Goal: Task Accomplishment & Management: Use online tool/utility

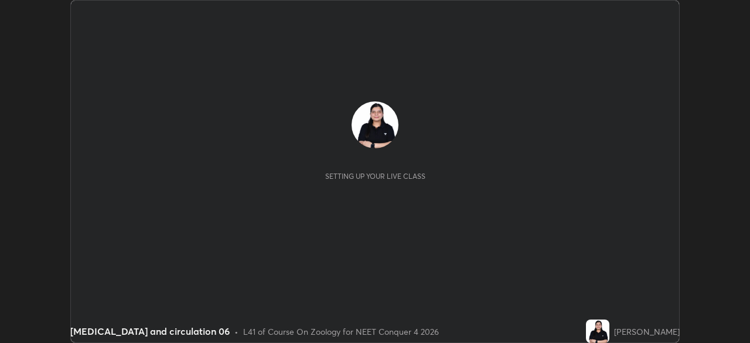
scroll to position [343, 749]
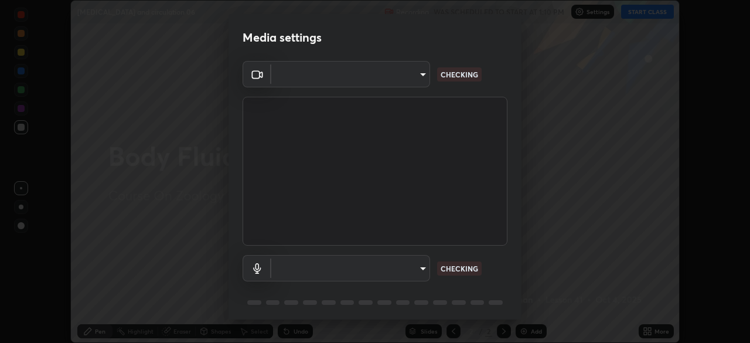
type input "f9c9e40c1fdfe5ebbc4e1433fe736b883486ebc84e0c1da292a4ca4c1bdb3432"
click at [451, 266] on p "NO FEED" at bounding box center [456, 268] width 30 height 11
click at [414, 263] on body "Erase all [MEDICAL_DATA] and circulation 06 Recording WAS SCHEDULED TO START AT…" at bounding box center [375, 171] width 750 height 343
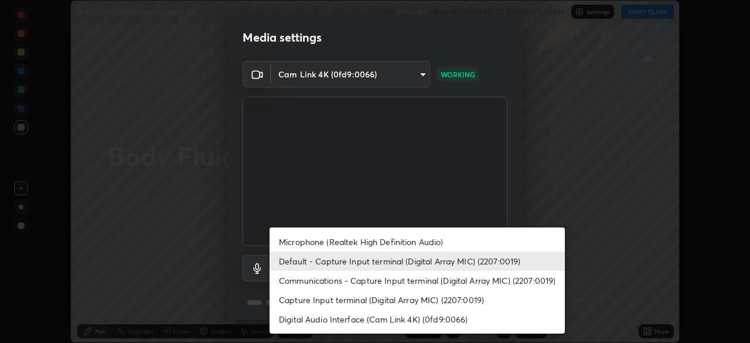
click at [412, 282] on li "Communications - Capture Input terminal (Digital Array MIC) (2207:0019)" at bounding box center [416, 280] width 295 height 19
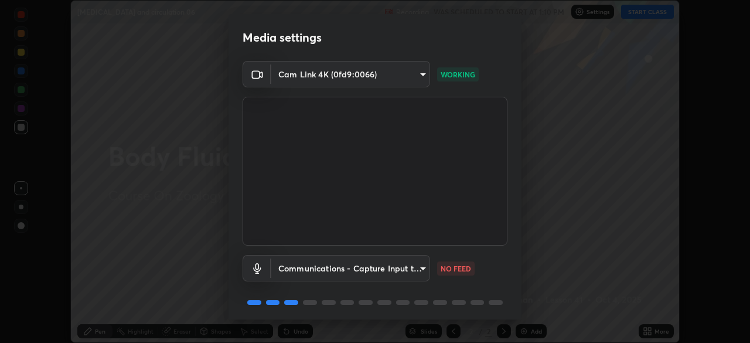
click at [425, 260] on body "Erase all [MEDICAL_DATA] and circulation 06 Recording WAS SCHEDULED TO START AT…" at bounding box center [375, 171] width 750 height 343
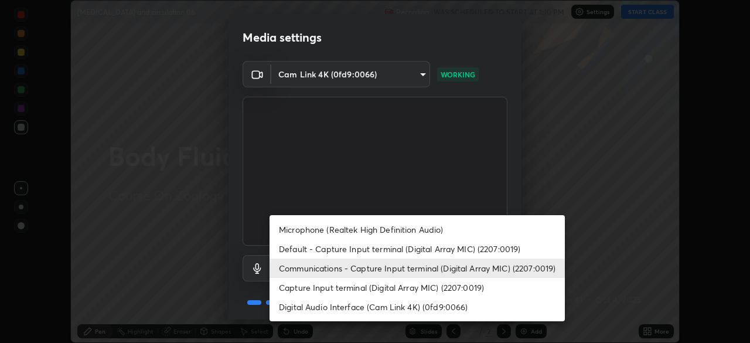
click at [402, 254] on li "Default - Capture Input terminal (Digital Array MIC) (2207:0019)" at bounding box center [416, 248] width 295 height 19
type input "default"
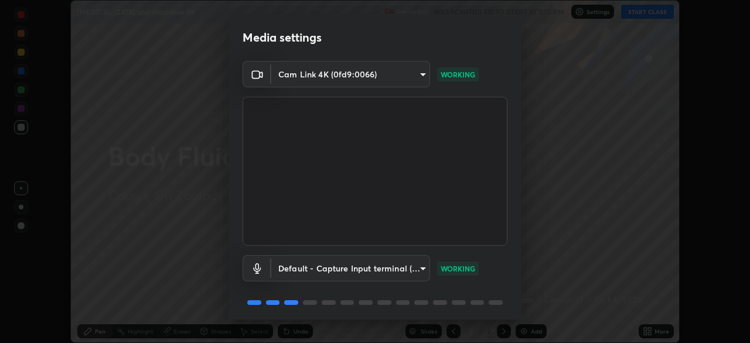
scroll to position [42, 0]
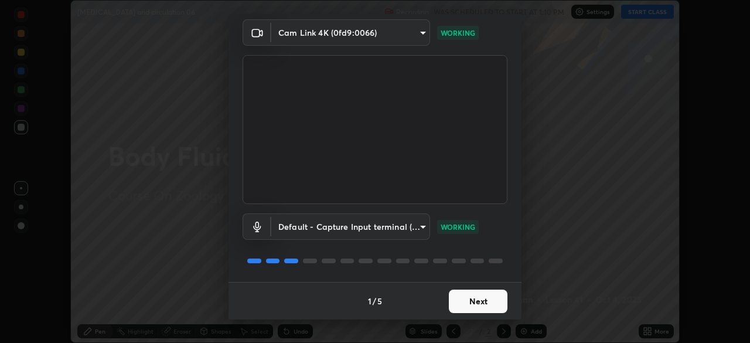
click at [473, 302] on button "Next" at bounding box center [478, 300] width 59 height 23
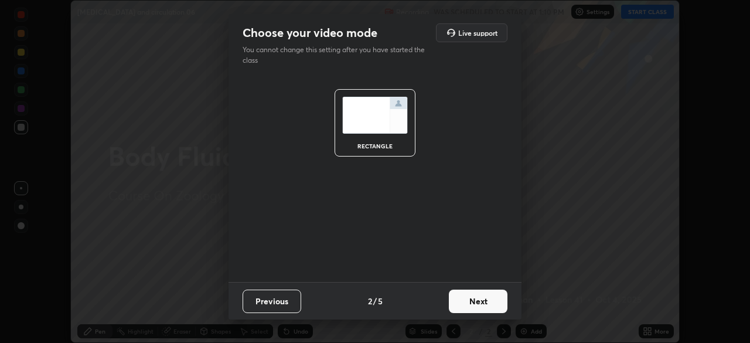
scroll to position [0, 0]
click at [476, 302] on button "Next" at bounding box center [478, 300] width 59 height 23
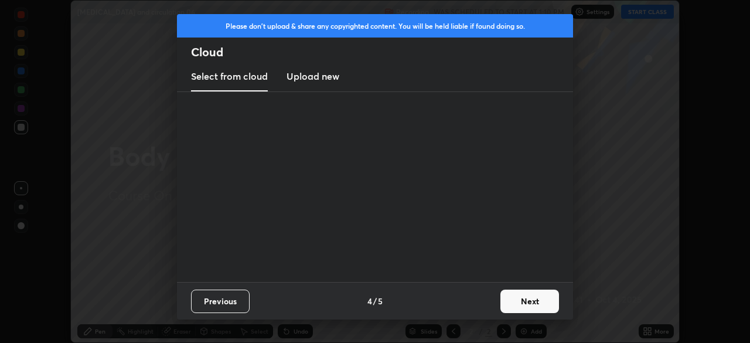
click at [475, 305] on div "Previous 4 / 5 Next" at bounding box center [375, 300] width 396 height 37
click at [520, 302] on button "Next" at bounding box center [529, 300] width 59 height 23
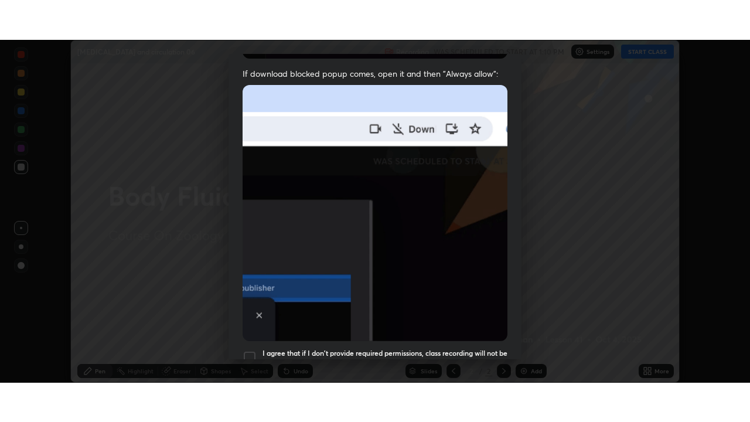
scroll to position [281, 0]
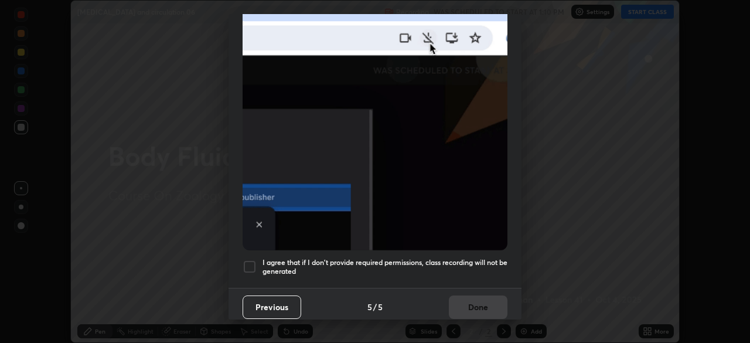
click at [250, 260] on div at bounding box center [250, 267] width 14 height 14
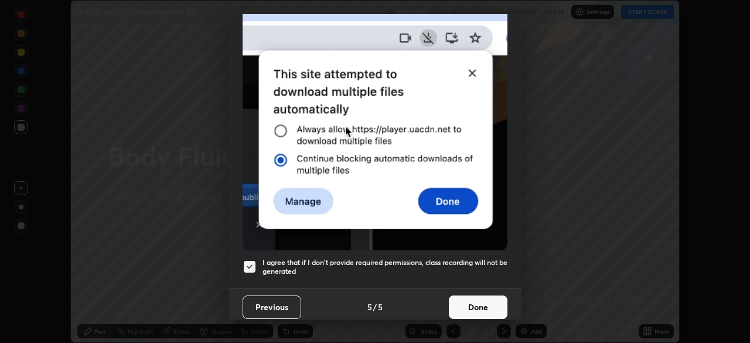
click at [473, 297] on button "Done" at bounding box center [478, 306] width 59 height 23
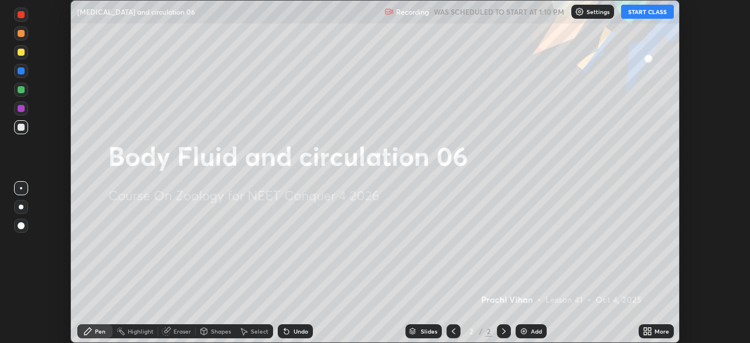
click at [636, 13] on button "START CLASS" at bounding box center [647, 12] width 53 height 14
click at [524, 331] on img at bounding box center [523, 330] width 9 height 9
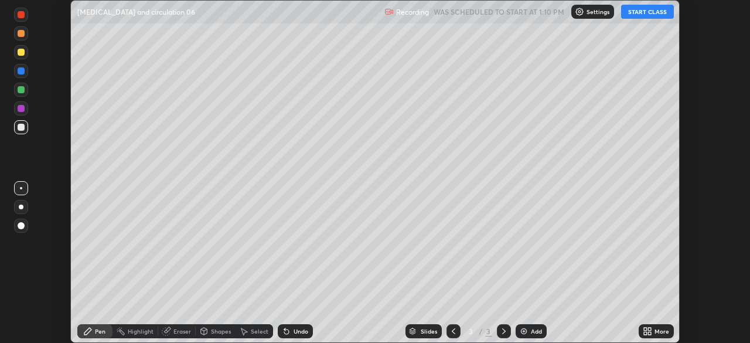
click at [646, 324] on div "More" at bounding box center [656, 331] width 35 height 14
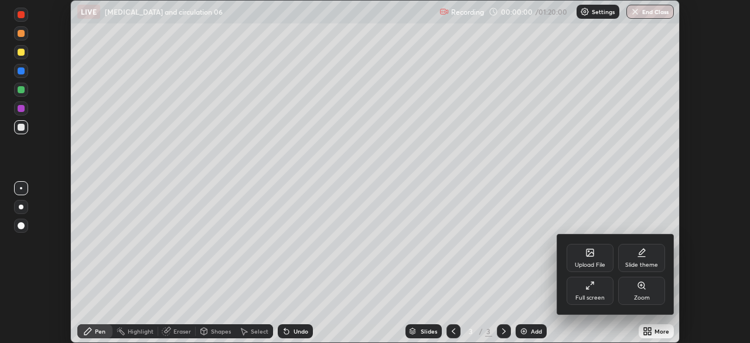
click at [589, 287] on icon at bounding box center [589, 285] width 9 height 9
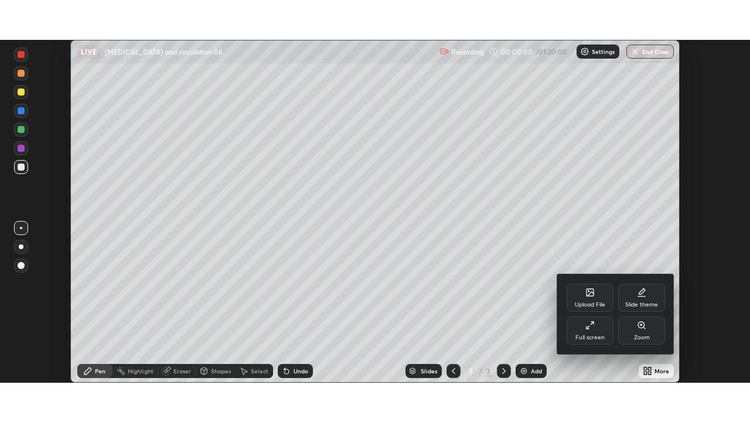
scroll to position [422, 750]
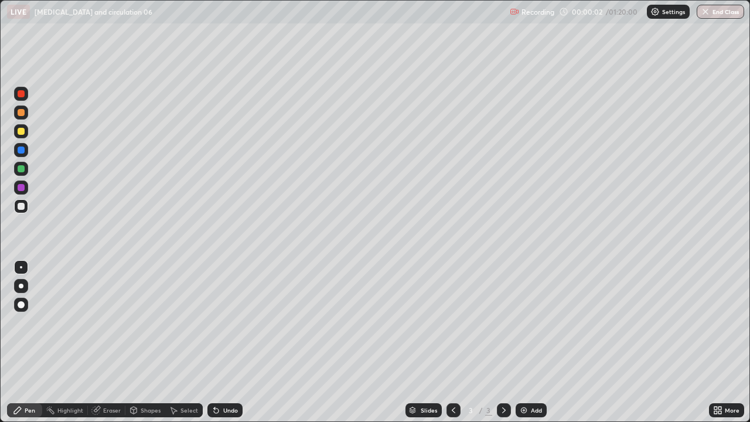
click at [21, 291] on div at bounding box center [21, 286] width 14 height 14
click at [23, 288] on div at bounding box center [21, 286] width 14 height 14
click at [22, 135] on div at bounding box center [21, 131] width 14 height 14
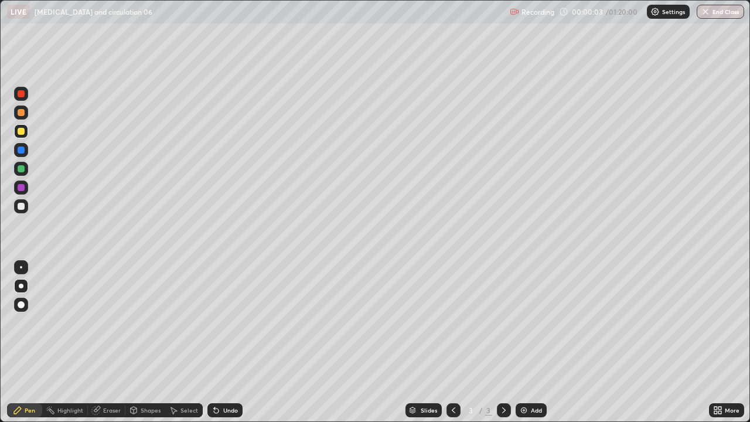
click at [25, 131] on div at bounding box center [21, 131] width 14 height 14
click at [22, 167] on div at bounding box center [21, 168] width 7 height 7
click at [21, 165] on div at bounding box center [21, 168] width 7 height 7
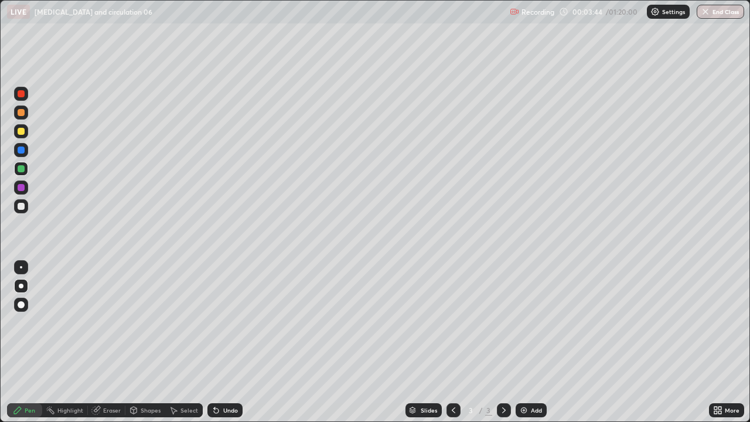
click at [19, 207] on div at bounding box center [21, 206] width 7 height 7
click at [23, 205] on div at bounding box center [21, 206] width 7 height 7
click at [25, 170] on div at bounding box center [21, 169] width 14 height 14
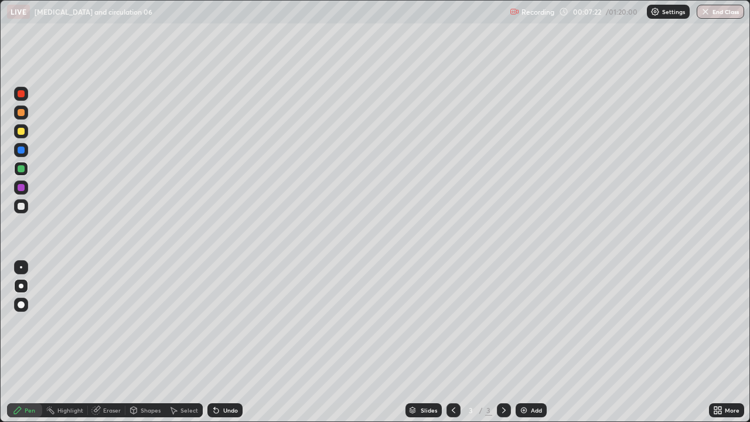
click at [526, 342] on img at bounding box center [523, 409] width 9 height 9
click at [25, 131] on div at bounding box center [21, 131] width 14 height 14
click at [227, 342] on div "Undo" at bounding box center [230, 410] width 15 height 6
click at [25, 206] on div at bounding box center [21, 206] width 14 height 14
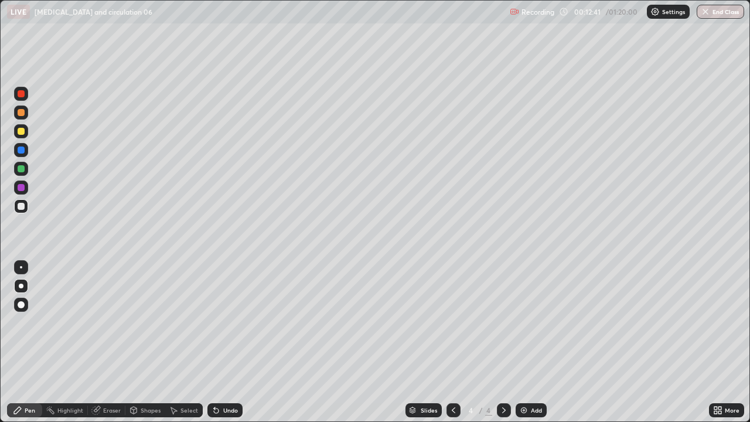
click at [527, 342] on img at bounding box center [523, 409] width 9 height 9
click at [531, 342] on div "Add" at bounding box center [536, 410] width 11 height 6
click at [144, 342] on div "Shapes" at bounding box center [151, 410] width 20 height 6
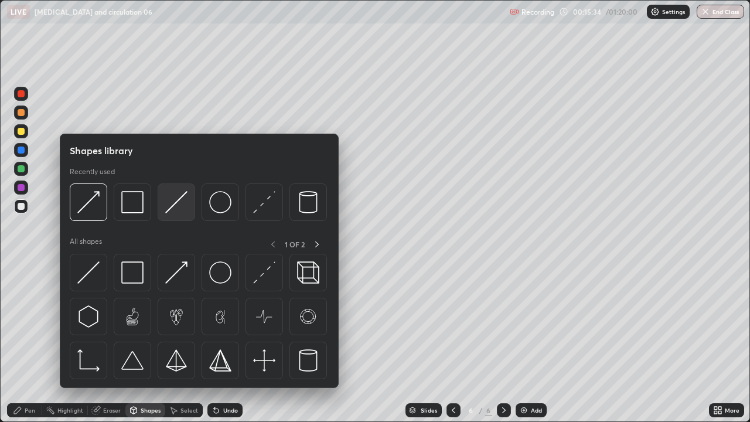
click at [176, 207] on img at bounding box center [176, 202] width 22 height 22
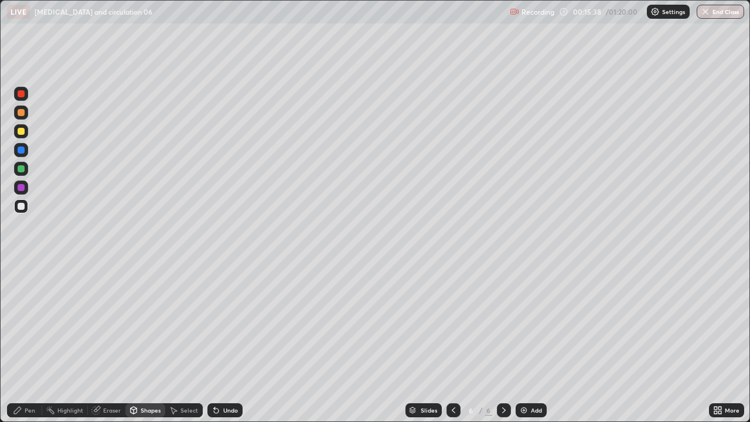
click at [23, 342] on div "Pen" at bounding box center [24, 410] width 35 height 14
click at [25, 108] on div at bounding box center [21, 112] width 14 height 14
click at [21, 209] on div at bounding box center [21, 206] width 7 height 7
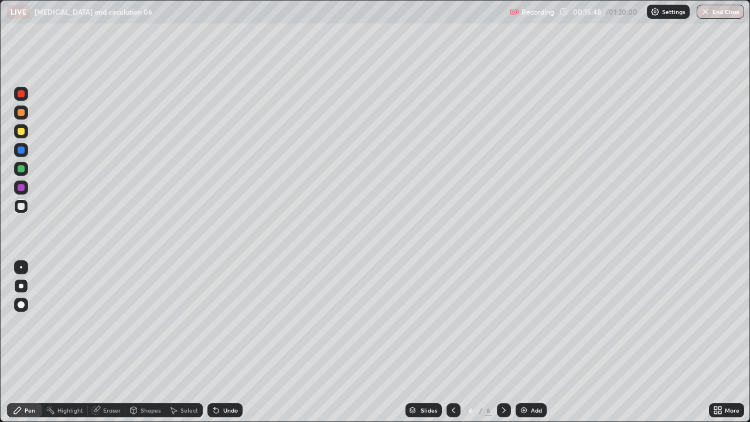
click at [21, 209] on div at bounding box center [21, 206] width 7 height 7
click at [219, 342] on div "Undo" at bounding box center [224, 410] width 35 height 14
click at [105, 342] on div "Eraser" at bounding box center [112, 410] width 18 height 6
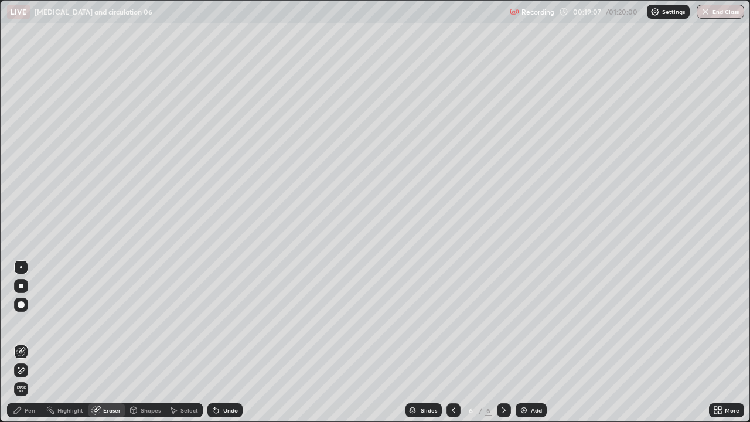
click at [17, 342] on icon at bounding box center [17, 410] width 7 height 7
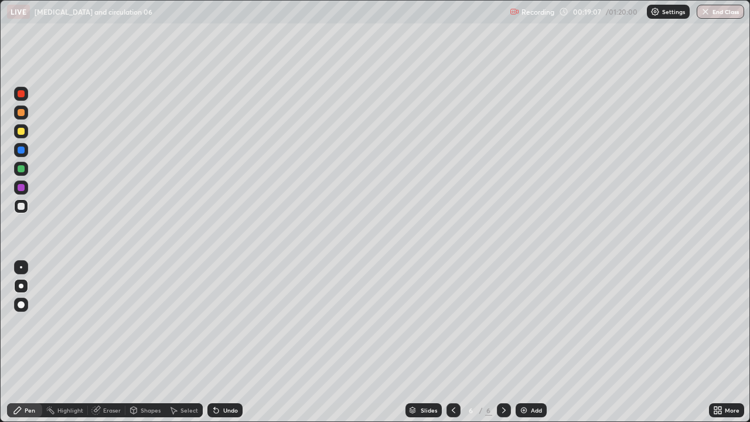
click at [17, 342] on icon at bounding box center [17, 410] width 7 height 7
click at [524, 342] on img at bounding box center [523, 409] width 9 height 9
click at [27, 100] on div at bounding box center [21, 93] width 14 height 19
click at [139, 342] on div "Shapes" at bounding box center [145, 410] width 40 height 14
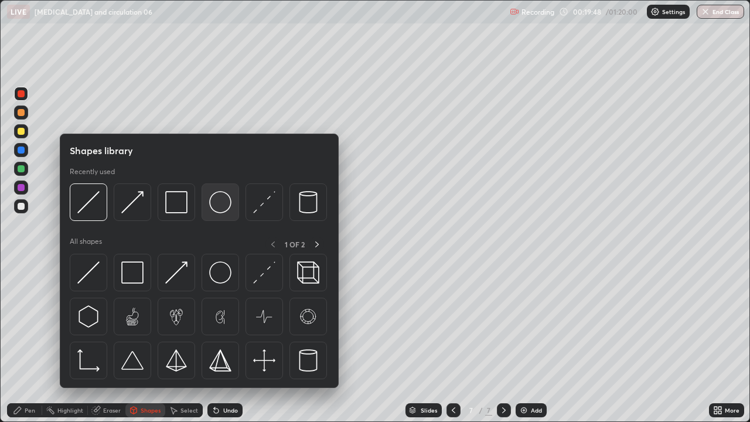
click at [218, 204] on img at bounding box center [220, 202] width 22 height 22
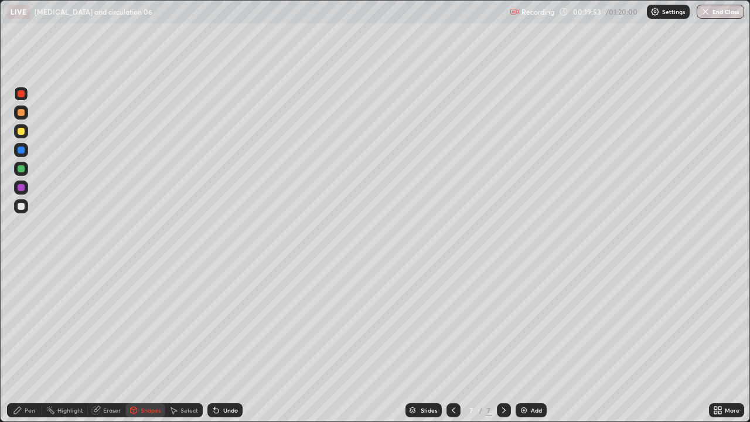
click at [224, 342] on div "Undo" at bounding box center [230, 410] width 15 height 6
click at [15, 342] on icon at bounding box center [17, 410] width 7 height 7
click at [148, 342] on div "Shapes" at bounding box center [151, 410] width 20 height 6
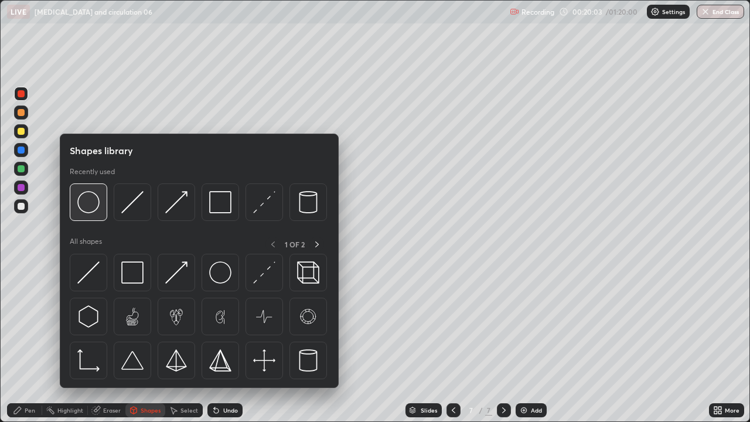
click at [91, 200] on img at bounding box center [88, 202] width 22 height 22
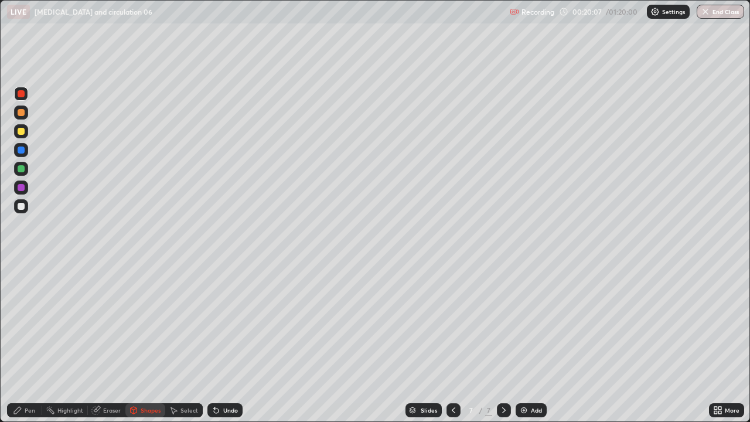
click at [226, 342] on div "Undo" at bounding box center [230, 410] width 15 height 6
click at [18, 342] on icon at bounding box center [17, 410] width 7 height 7
click at [23, 132] on div at bounding box center [21, 131] width 7 height 7
click at [21, 113] on div at bounding box center [21, 112] width 7 height 7
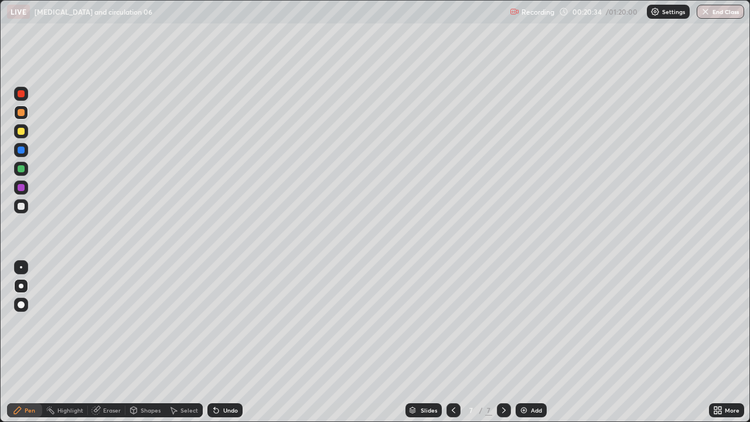
click at [27, 111] on div at bounding box center [21, 112] width 14 height 14
click at [22, 206] on div at bounding box center [21, 206] width 7 height 7
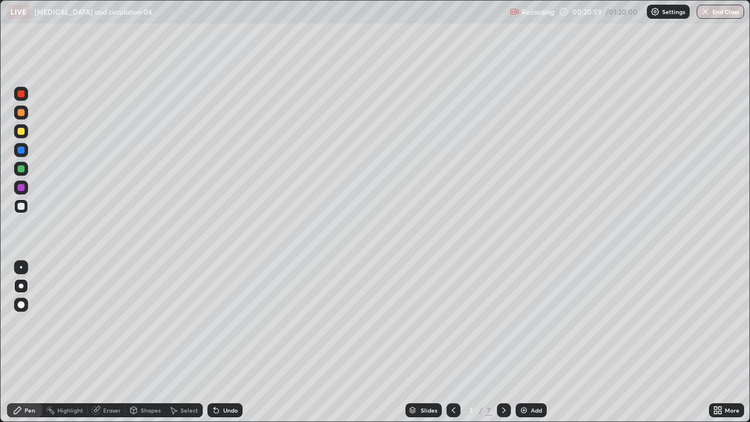
click at [27, 203] on div at bounding box center [21, 206] width 14 height 14
click at [24, 200] on div at bounding box center [21, 206] width 14 height 14
click at [178, 342] on div "Select" at bounding box center [183, 410] width 37 height 14
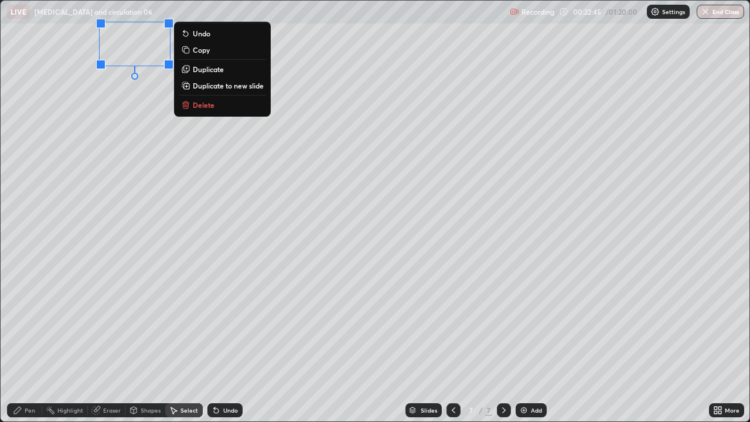
click at [149, 316] on div "0 ° Undo Copy Duplicate Duplicate to new slide Delete" at bounding box center [375, 211] width 749 height 421
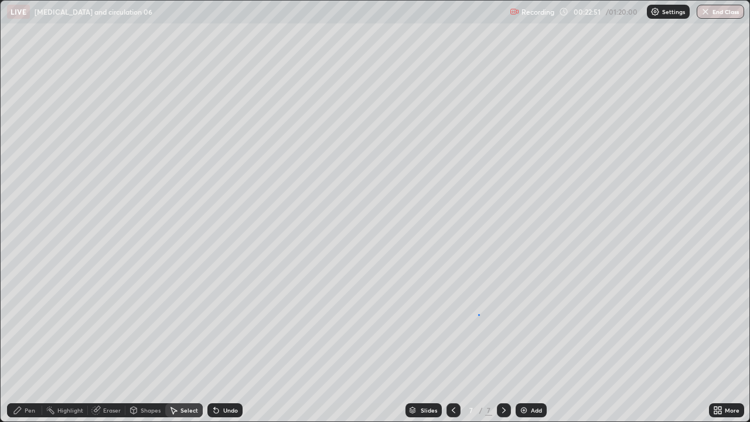
click at [477, 315] on div "0 ° Undo Copy Duplicate Duplicate to new slide Delete" at bounding box center [375, 211] width 749 height 421
click at [27, 342] on div "Pen" at bounding box center [30, 410] width 11 height 6
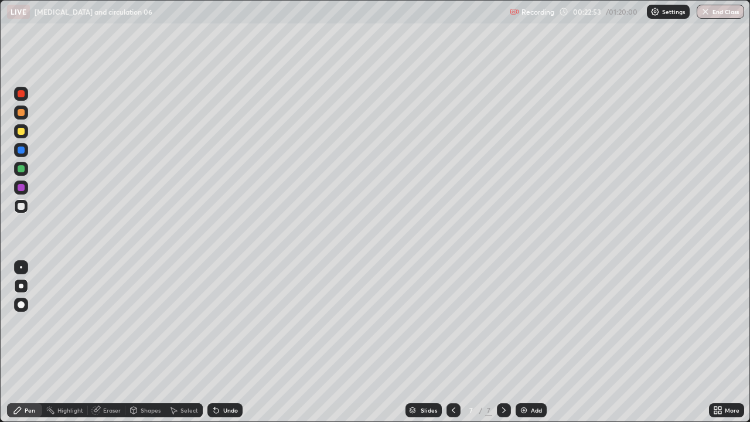
click at [23, 208] on div at bounding box center [21, 206] width 7 height 7
click at [62, 342] on div "Highlight" at bounding box center [70, 410] width 26 height 6
click at [528, 342] on div "Add" at bounding box center [531, 410] width 31 height 14
click at [26, 342] on div "Pen" at bounding box center [30, 410] width 11 height 6
click at [25, 132] on div at bounding box center [21, 131] width 14 height 14
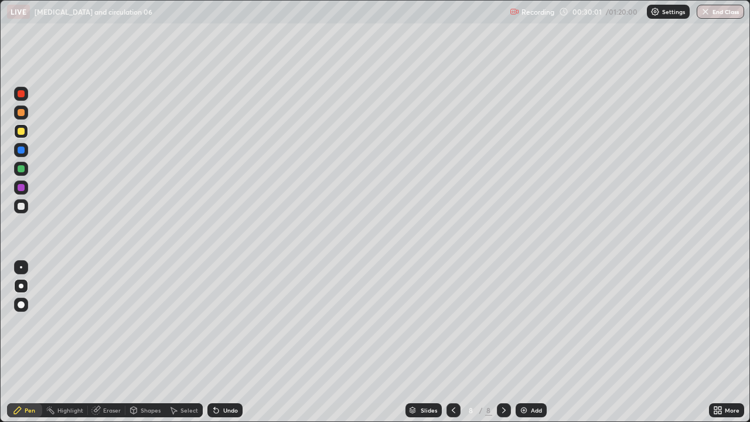
click at [25, 132] on div at bounding box center [21, 131] width 14 height 14
click at [220, 342] on div "Undo" at bounding box center [224, 410] width 35 height 14
click at [217, 342] on icon at bounding box center [216, 410] width 5 height 5
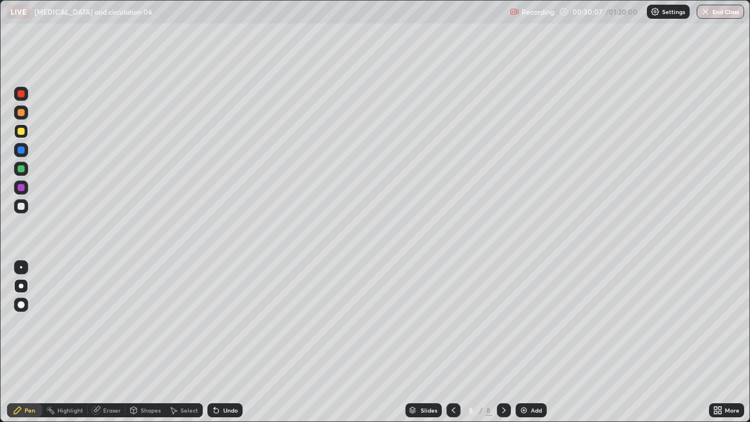
click at [216, 342] on icon at bounding box center [216, 410] width 5 height 5
click at [21, 208] on div at bounding box center [21, 206] width 7 height 7
click at [27, 209] on div at bounding box center [21, 206] width 14 height 14
click at [20, 209] on div at bounding box center [21, 206] width 7 height 7
click at [23, 132] on div at bounding box center [21, 131] width 7 height 7
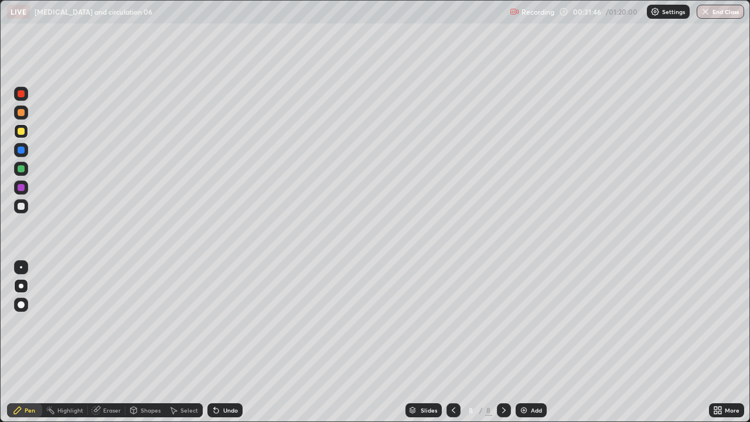
click at [23, 132] on div at bounding box center [21, 131] width 7 height 7
click at [22, 152] on div at bounding box center [21, 149] width 7 height 7
click at [24, 152] on div at bounding box center [21, 149] width 7 height 7
click at [22, 206] on div at bounding box center [21, 206] width 7 height 7
click at [20, 204] on div at bounding box center [21, 206] width 7 height 7
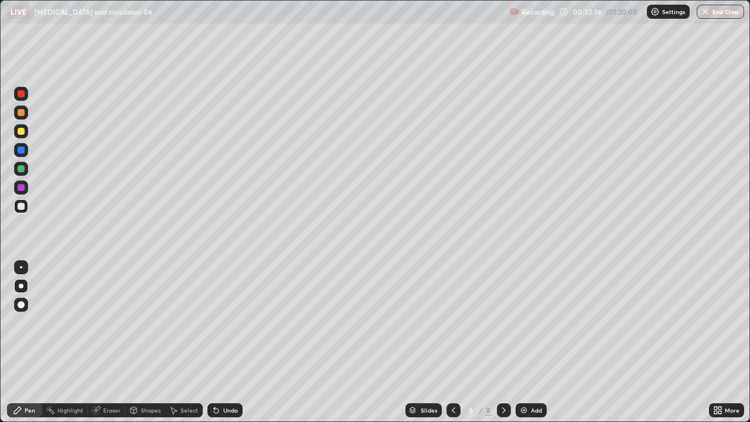
click at [20, 204] on div at bounding box center [21, 206] width 7 height 7
click at [22, 206] on div at bounding box center [21, 206] width 7 height 7
click at [24, 205] on div at bounding box center [21, 206] width 7 height 7
click at [21, 187] on div at bounding box center [21, 187] width 7 height 7
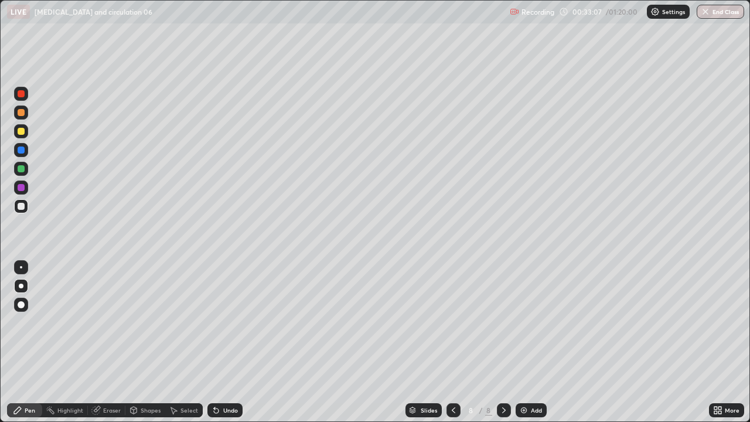
click at [21, 187] on div at bounding box center [21, 187] width 7 height 7
click at [23, 110] on div at bounding box center [21, 112] width 7 height 7
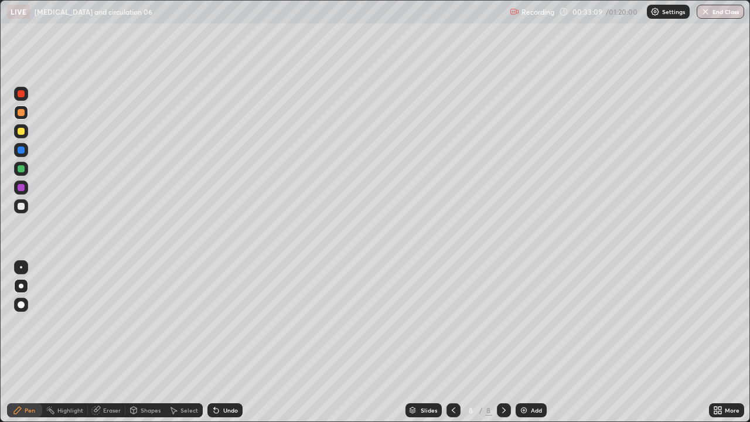
click at [21, 96] on div at bounding box center [21, 93] width 7 height 7
click at [20, 93] on div at bounding box center [21, 93] width 7 height 7
click at [23, 168] on div at bounding box center [21, 168] width 7 height 7
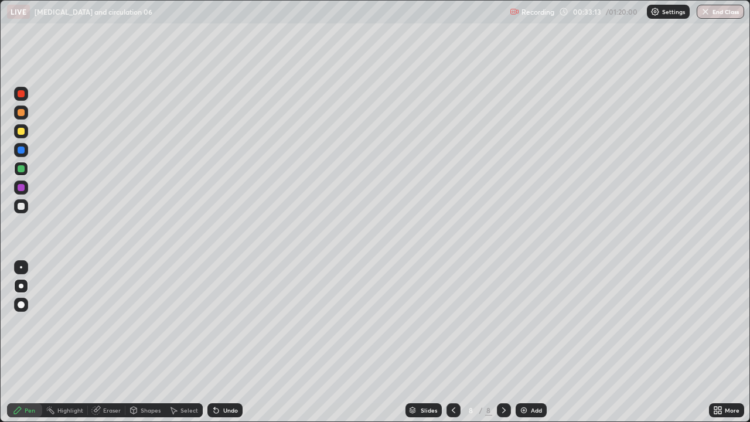
click at [23, 168] on div at bounding box center [21, 168] width 7 height 7
click at [23, 206] on div at bounding box center [21, 206] width 7 height 7
click at [19, 204] on div at bounding box center [21, 206] width 7 height 7
click at [524, 342] on img at bounding box center [523, 409] width 9 height 9
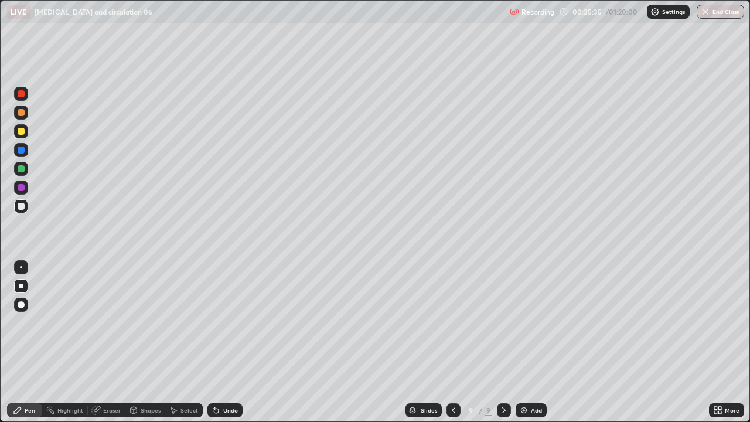
click at [25, 148] on div at bounding box center [21, 150] width 14 height 14
click at [24, 206] on div at bounding box center [21, 206] width 7 height 7
click at [21, 209] on div at bounding box center [21, 206] width 7 height 7
click at [26, 206] on div at bounding box center [21, 206] width 14 height 14
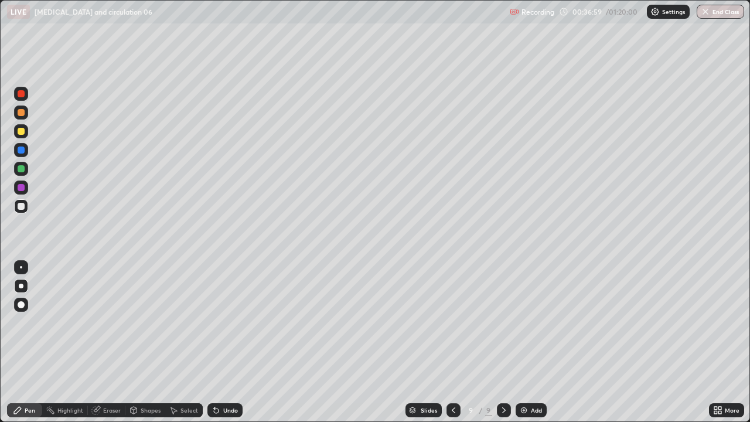
click at [26, 206] on div at bounding box center [21, 206] width 14 height 14
click at [23, 149] on div at bounding box center [21, 149] width 7 height 7
click at [21, 207] on div at bounding box center [21, 206] width 7 height 7
click at [18, 151] on div at bounding box center [21, 149] width 7 height 7
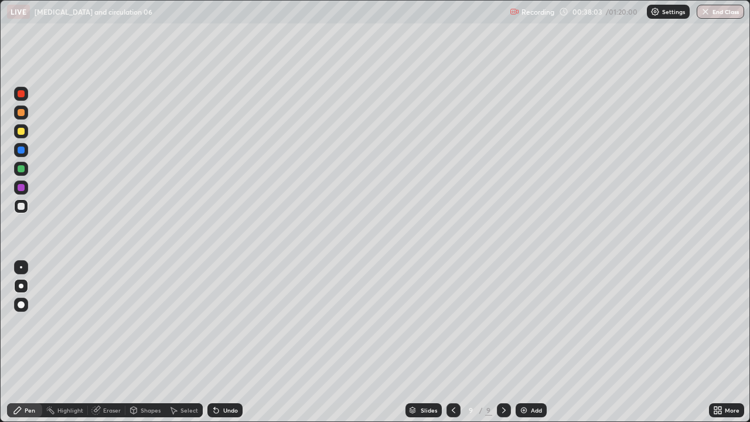
click at [24, 152] on div at bounding box center [21, 149] width 7 height 7
click at [525, 342] on img at bounding box center [523, 409] width 9 height 9
click at [24, 207] on div at bounding box center [21, 206] width 7 height 7
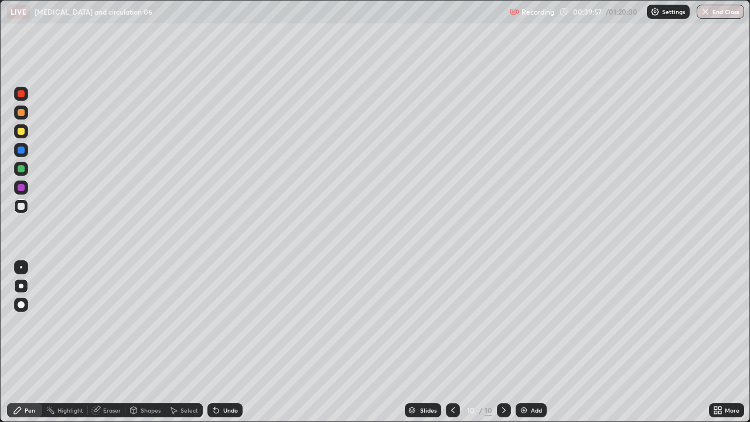
click at [21, 151] on div at bounding box center [21, 149] width 7 height 7
click at [25, 151] on div at bounding box center [21, 150] width 14 height 14
click at [22, 206] on div at bounding box center [21, 206] width 7 height 7
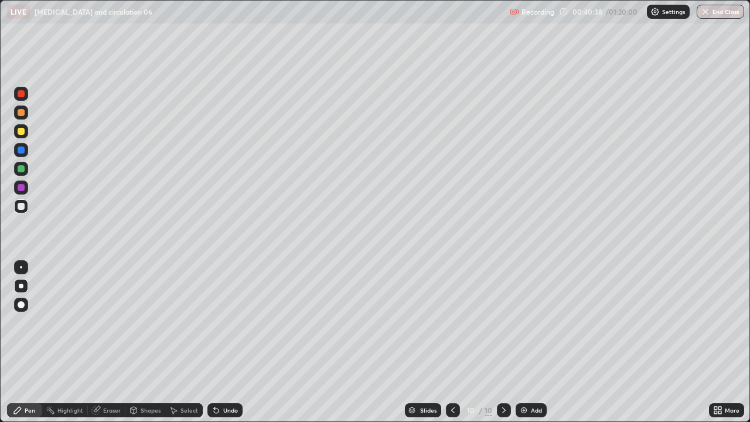
click at [24, 207] on div at bounding box center [21, 206] width 7 height 7
click at [523, 342] on img at bounding box center [523, 409] width 9 height 9
click at [449, 342] on icon at bounding box center [453, 409] width 9 height 9
click at [503, 342] on icon at bounding box center [503, 409] width 9 height 9
click at [21, 133] on div at bounding box center [21, 131] width 7 height 7
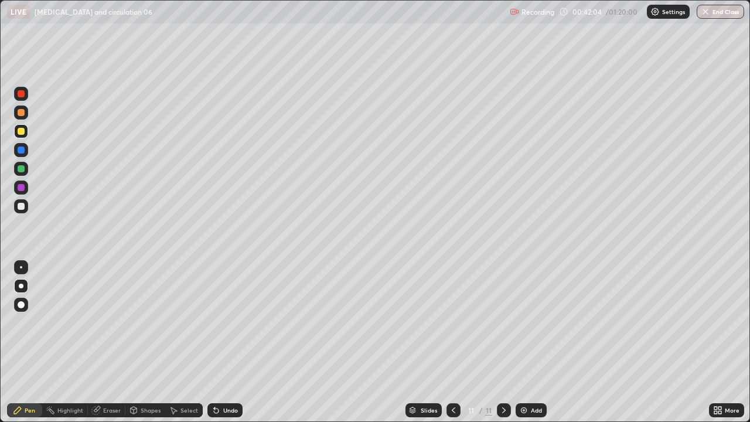
click at [22, 208] on div at bounding box center [21, 206] width 7 height 7
click at [25, 205] on div at bounding box center [21, 206] width 14 height 14
click at [22, 153] on div at bounding box center [21, 149] width 7 height 7
click at [22, 150] on div at bounding box center [21, 149] width 7 height 7
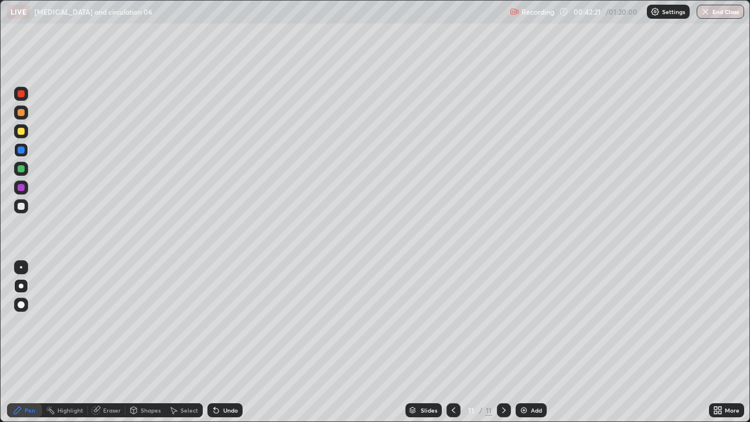
click at [23, 207] on div at bounding box center [21, 206] width 7 height 7
click at [452, 342] on icon at bounding box center [453, 409] width 9 height 9
click at [503, 342] on icon at bounding box center [503, 409] width 9 height 9
click at [528, 342] on div "Add" at bounding box center [531, 410] width 31 height 14
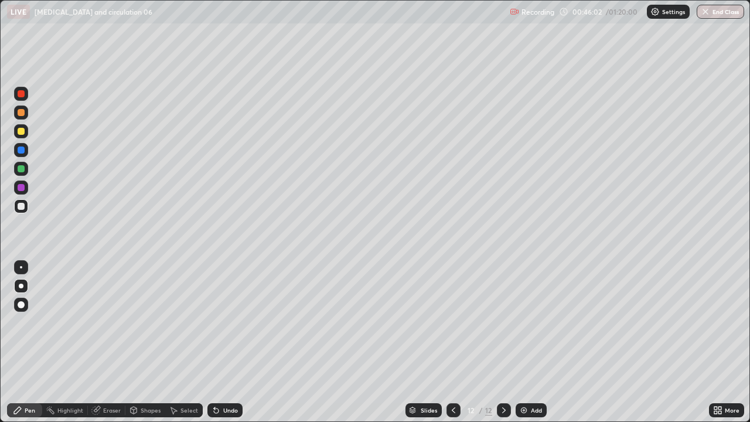
click at [22, 342] on div "Pen" at bounding box center [24, 410] width 35 height 14
click at [23, 153] on div at bounding box center [21, 149] width 7 height 7
click at [28, 148] on div at bounding box center [21, 150] width 19 height 19
click at [21, 207] on div at bounding box center [21, 206] width 7 height 7
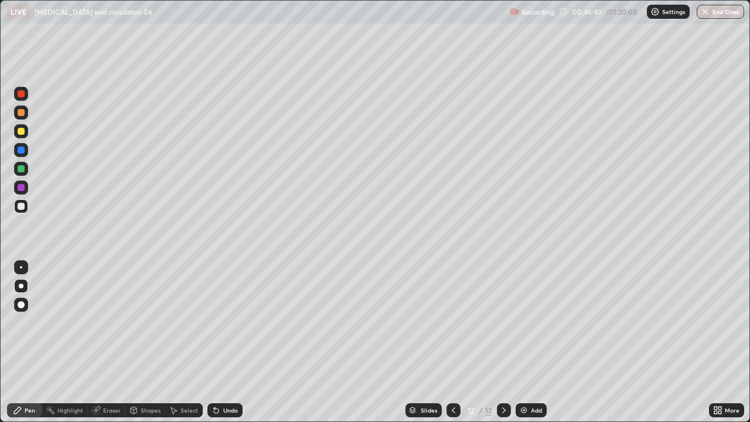
click at [22, 206] on div at bounding box center [21, 206] width 7 height 7
click at [452, 342] on icon at bounding box center [453, 409] width 9 height 9
click at [21, 209] on div at bounding box center [21, 206] width 7 height 7
click at [501, 342] on icon at bounding box center [503, 409] width 9 height 9
click at [24, 93] on div at bounding box center [21, 93] width 7 height 7
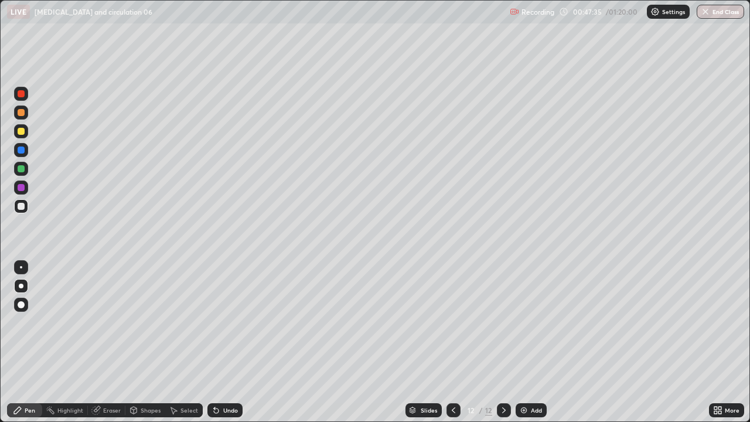
click at [24, 93] on div at bounding box center [21, 93] width 7 height 7
click at [19, 206] on div at bounding box center [21, 206] width 7 height 7
click at [21, 94] on div at bounding box center [21, 93] width 7 height 7
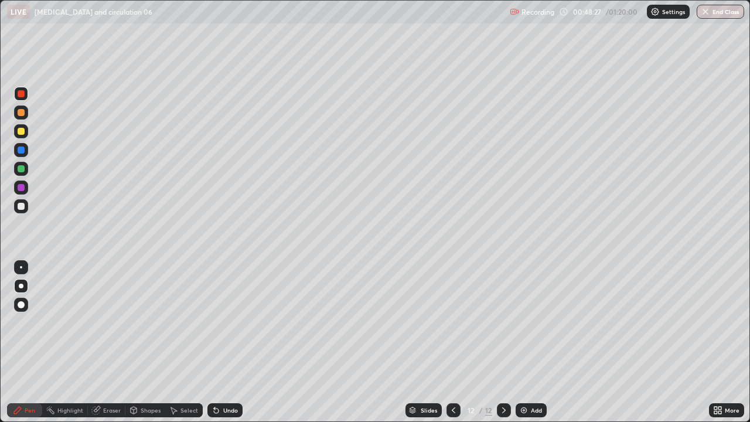
click at [21, 94] on div at bounding box center [21, 93] width 7 height 7
click at [22, 163] on div at bounding box center [21, 169] width 14 height 14
click at [25, 165] on div at bounding box center [21, 169] width 14 height 14
click at [26, 207] on div at bounding box center [21, 206] width 14 height 14
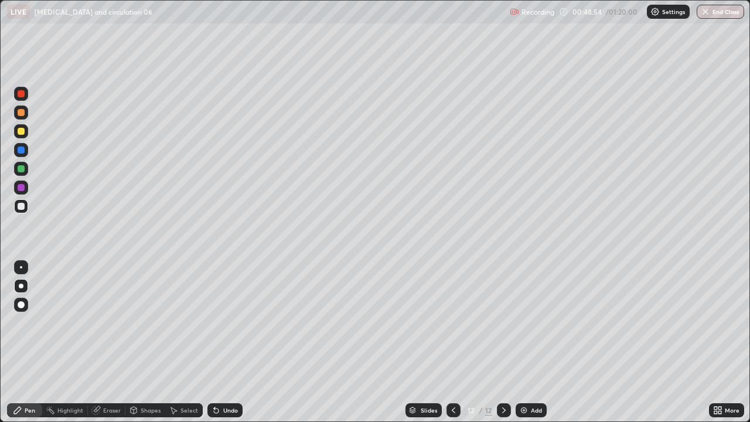
click at [26, 207] on div at bounding box center [21, 206] width 14 height 14
click at [23, 204] on div at bounding box center [21, 206] width 7 height 7
click at [230, 342] on div "Undo" at bounding box center [230, 410] width 15 height 6
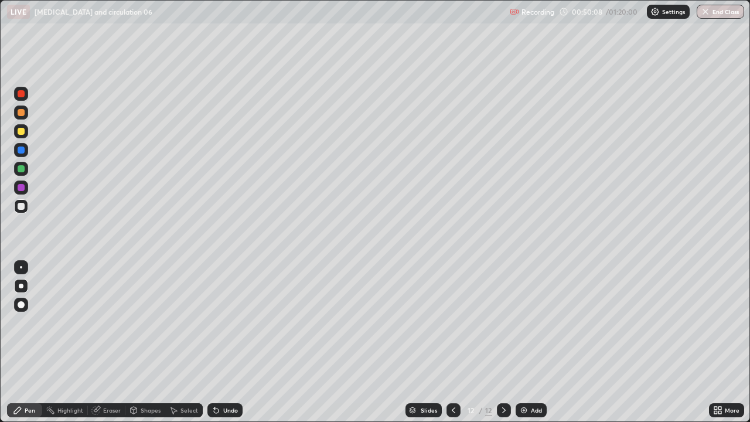
click at [22, 94] on div at bounding box center [21, 93] width 7 height 7
click at [25, 118] on div at bounding box center [21, 112] width 14 height 14
click at [22, 117] on div at bounding box center [21, 112] width 14 height 14
click at [227, 342] on div "Undo" at bounding box center [230, 410] width 15 height 6
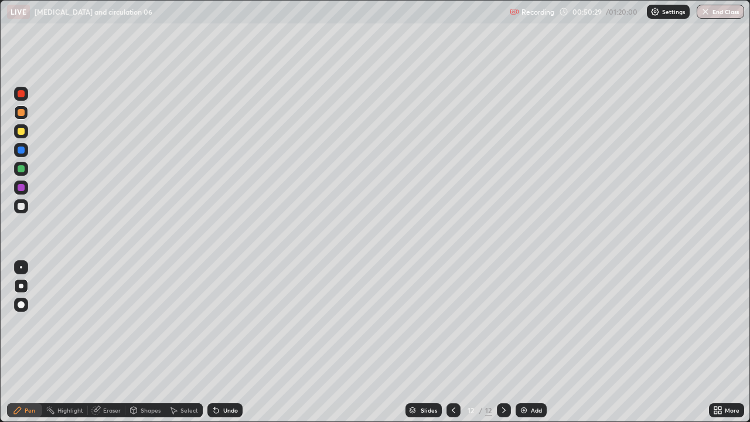
click at [27, 205] on div at bounding box center [21, 206] width 14 height 14
click at [22, 205] on div at bounding box center [21, 206] width 7 height 7
click at [452, 342] on icon at bounding box center [453, 409] width 9 height 9
click at [499, 342] on div at bounding box center [504, 410] width 14 height 14
click at [521, 342] on img at bounding box center [523, 409] width 9 height 9
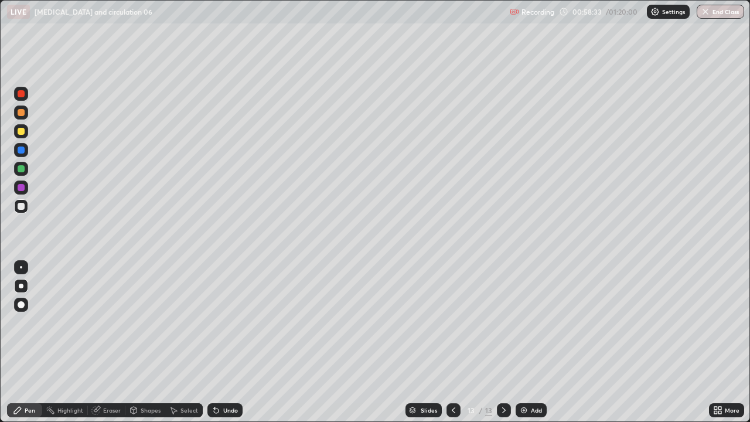
click at [13, 342] on icon at bounding box center [17, 409] width 9 height 9
click at [21, 206] on div at bounding box center [21, 206] width 7 height 7
click at [452, 342] on icon at bounding box center [453, 409] width 9 height 9
click at [501, 342] on div at bounding box center [504, 410] width 14 height 14
click at [22, 113] on div at bounding box center [21, 112] width 7 height 7
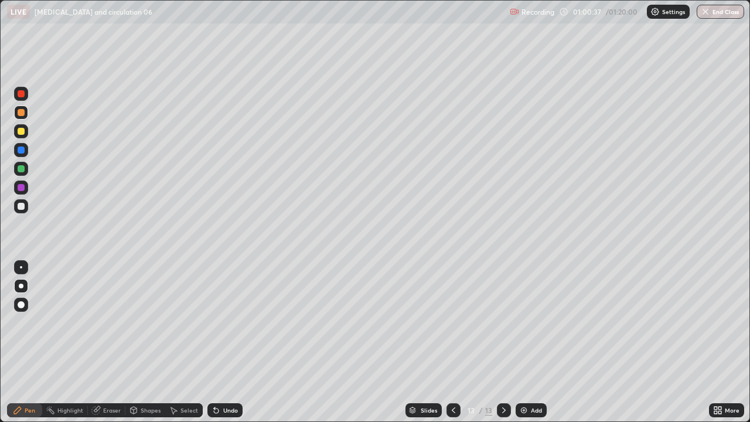
click at [22, 113] on div at bounding box center [21, 112] width 7 height 7
click at [19, 96] on div at bounding box center [21, 93] width 7 height 7
click at [23, 96] on div at bounding box center [21, 93] width 7 height 7
click at [23, 207] on div at bounding box center [21, 206] width 7 height 7
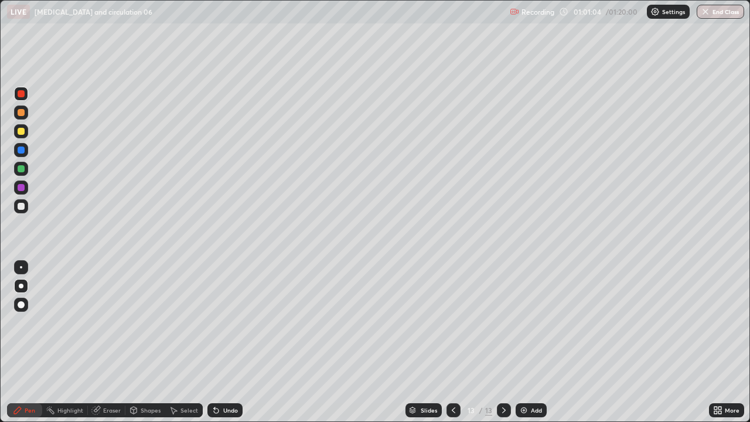
click at [22, 207] on div at bounding box center [21, 206] width 7 height 7
click at [22, 94] on div at bounding box center [21, 93] width 7 height 7
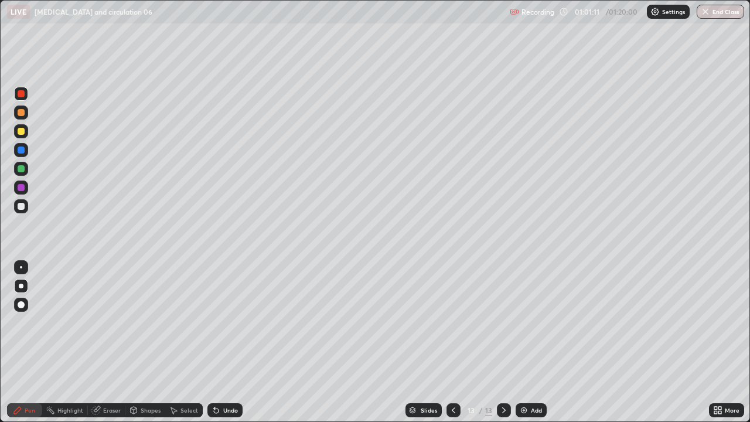
click at [24, 211] on div at bounding box center [21, 206] width 14 height 14
click at [22, 208] on div at bounding box center [21, 206] width 7 height 7
click at [23, 208] on div at bounding box center [21, 206] width 7 height 7
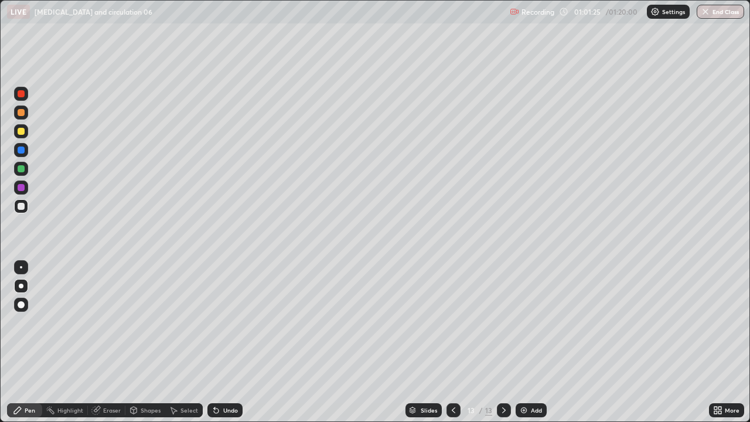
click at [26, 206] on div at bounding box center [21, 206] width 14 height 14
click at [27, 202] on div at bounding box center [21, 206] width 14 height 14
click at [712, 15] on button "End Class" at bounding box center [721, 12] width 46 height 14
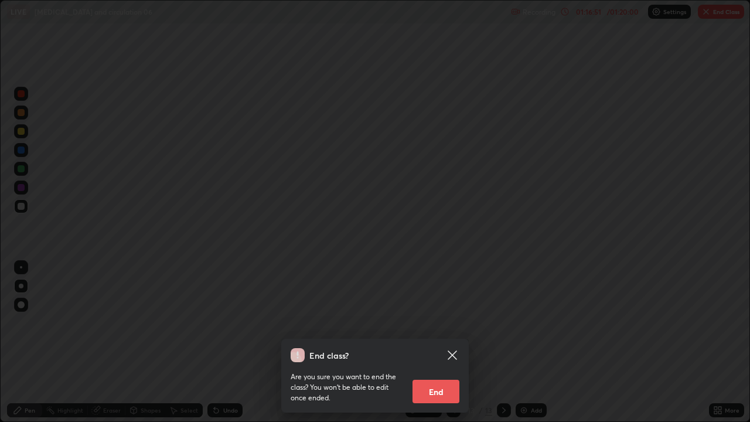
click at [438, 342] on button "End" at bounding box center [435, 391] width 47 height 23
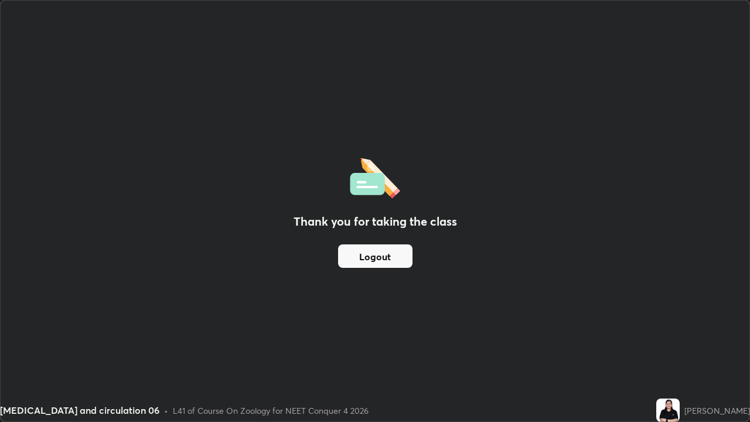
click at [391, 260] on button "Logout" at bounding box center [375, 255] width 74 height 23
